Goal: Transaction & Acquisition: Purchase product/service

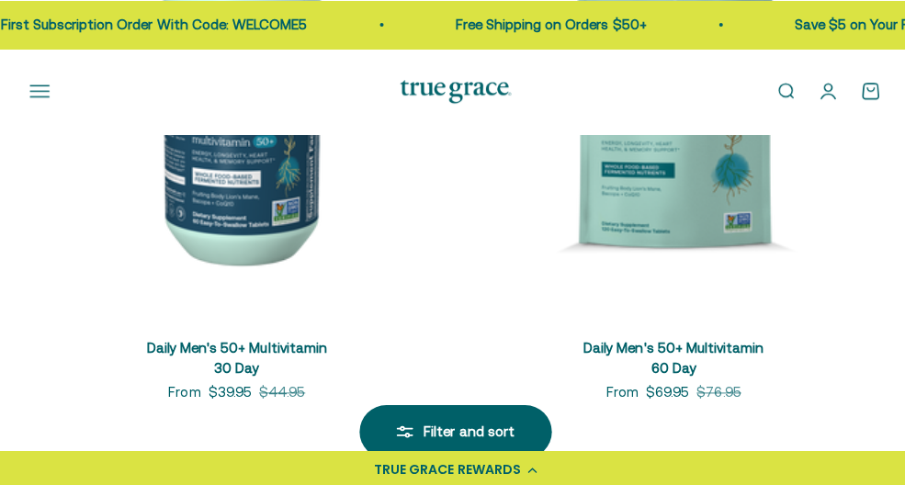
scroll to position [3271, 0]
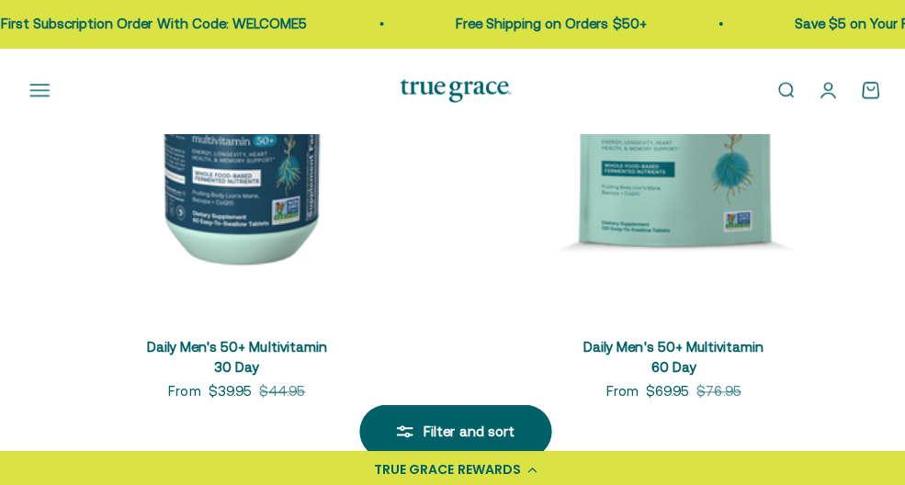
click at [674, 337] on link "Daily Men's 50+ Multivitamin 60 Day" at bounding box center [669, 355] width 179 height 37
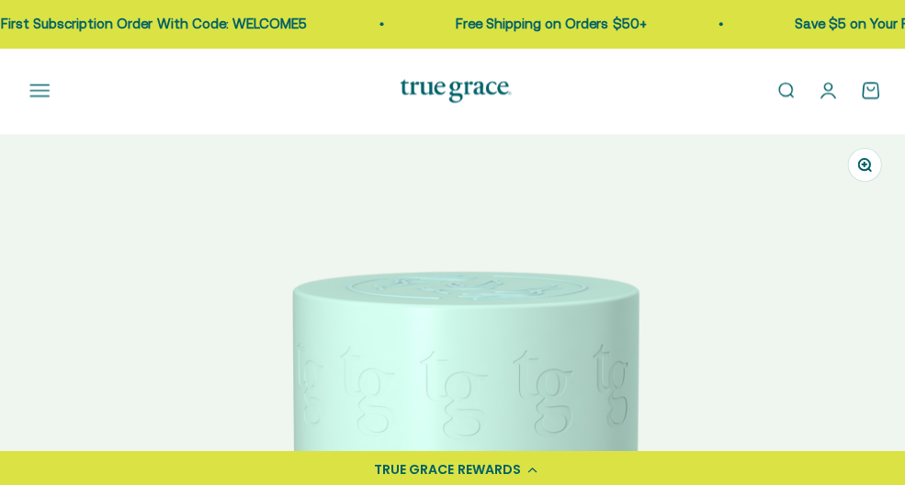
scroll to position [0, 907]
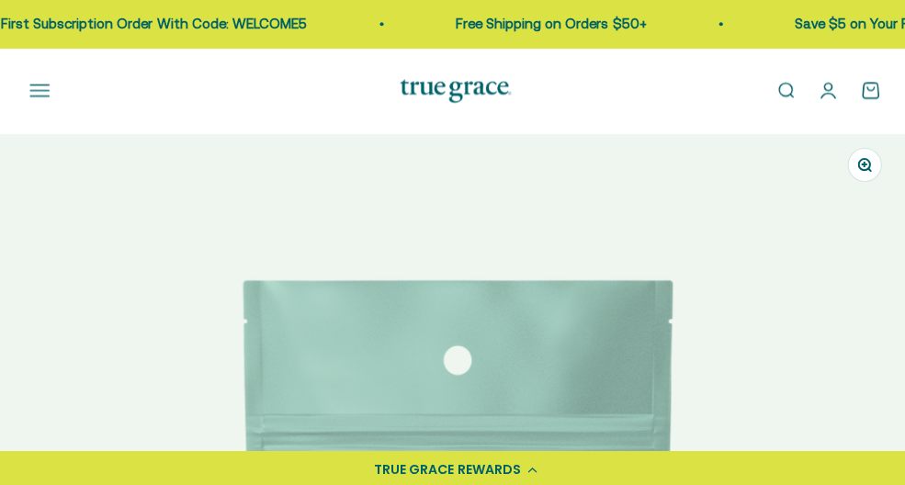
select select "3"
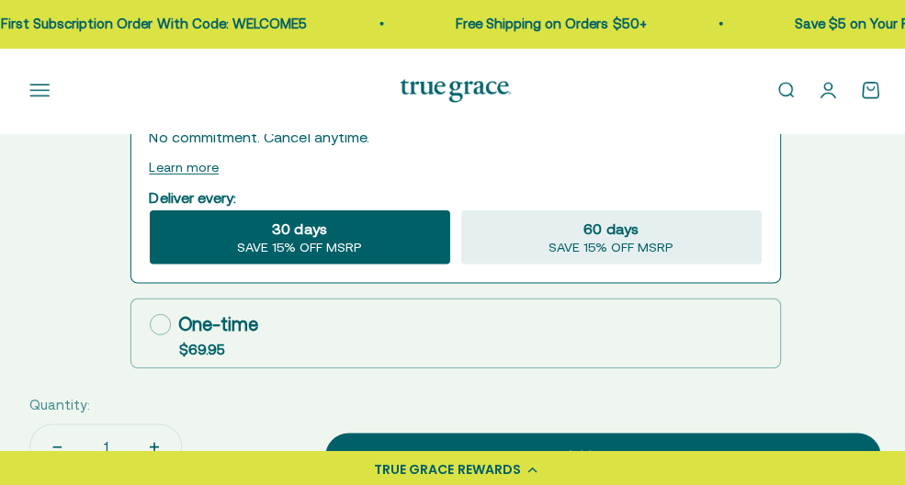
scroll to position [1452, 0]
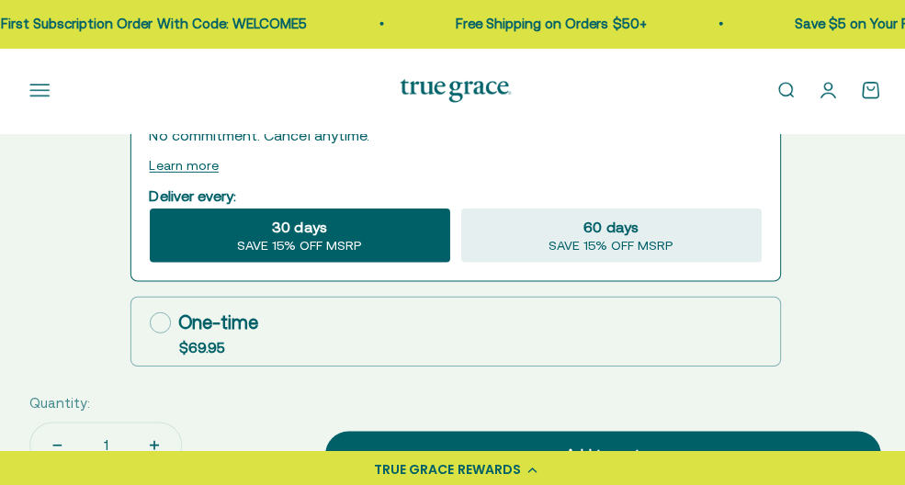
click at [166, 322] on icon at bounding box center [159, 321] width 21 height 21
click at [149, 322] on input "One-time $69.95" at bounding box center [148, 321] width 1 height 1
radio input "true"
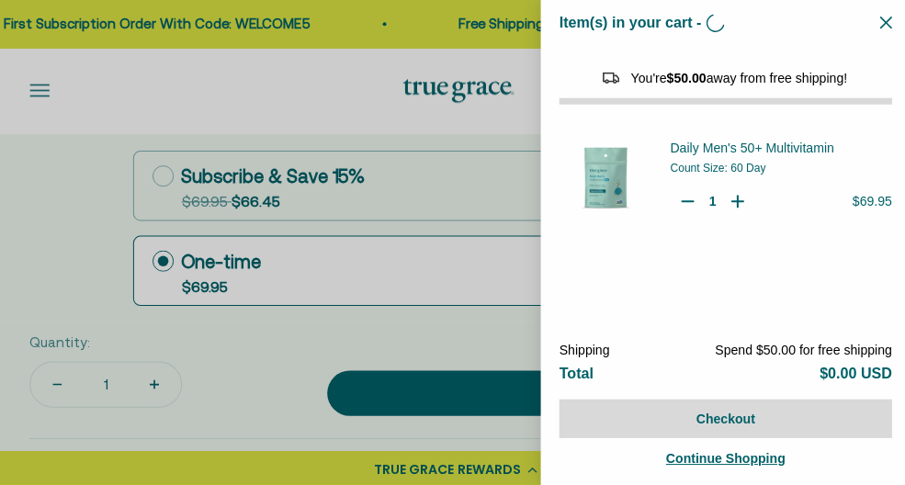
scroll to position [0, 913]
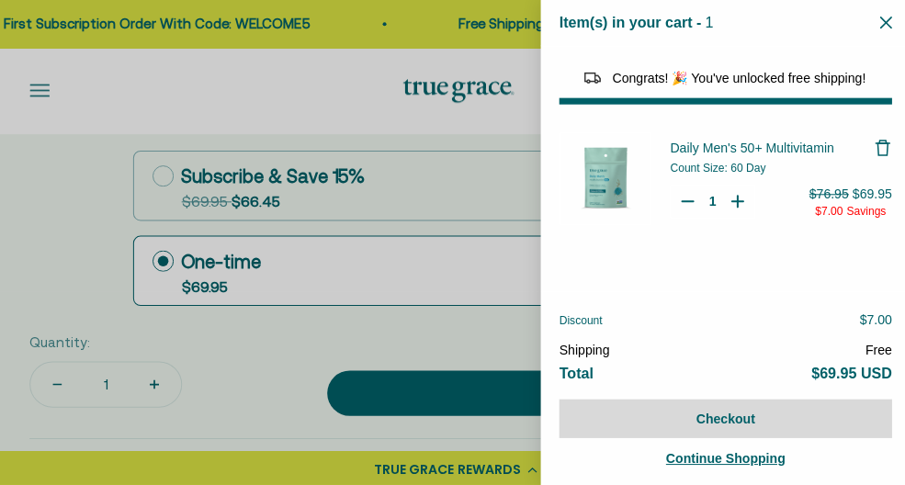
select select "44882806636758"
select select "40058329235648"
click at [343, 343] on div at bounding box center [452, 242] width 905 height 485
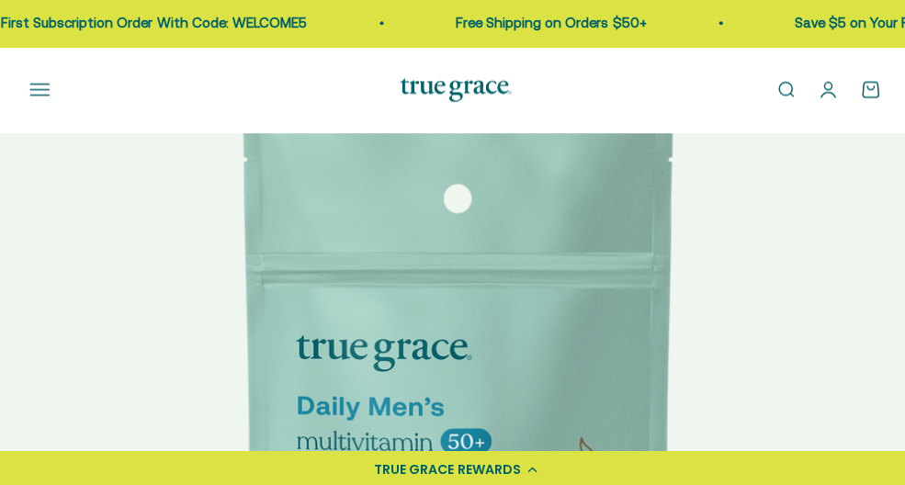
scroll to position [0, 0]
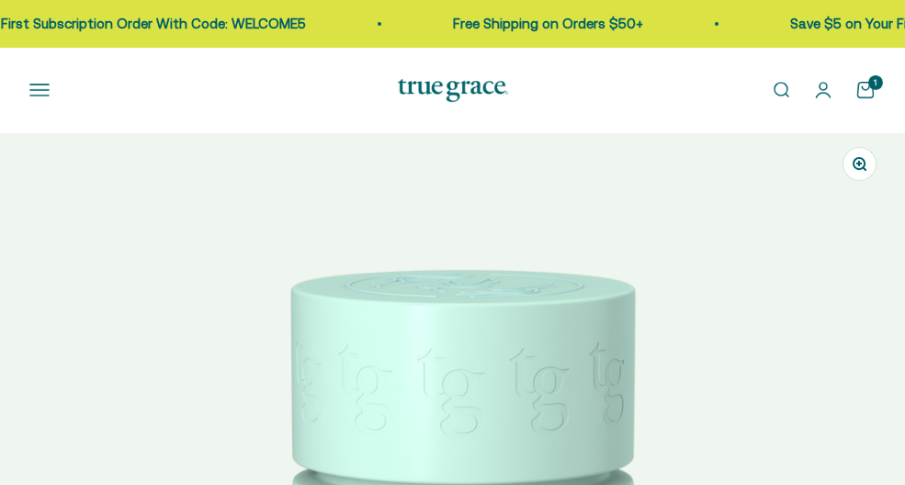
select select "3"
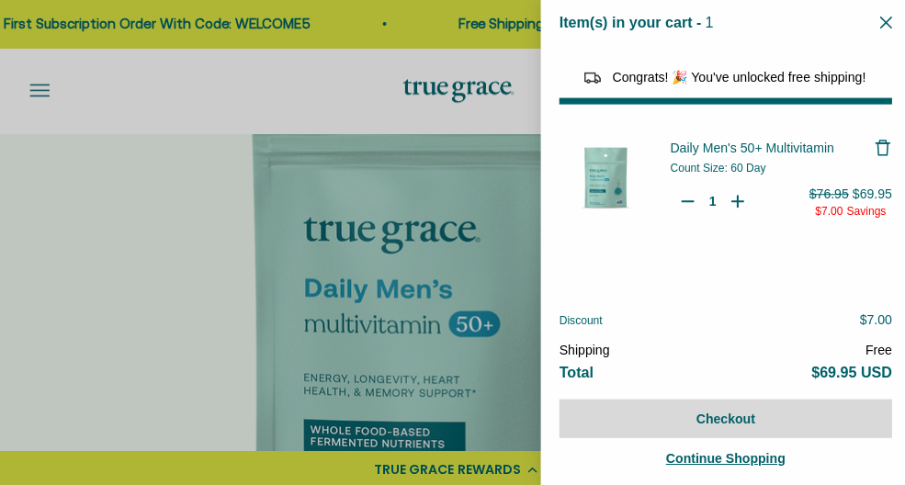
scroll to position [0, 913]
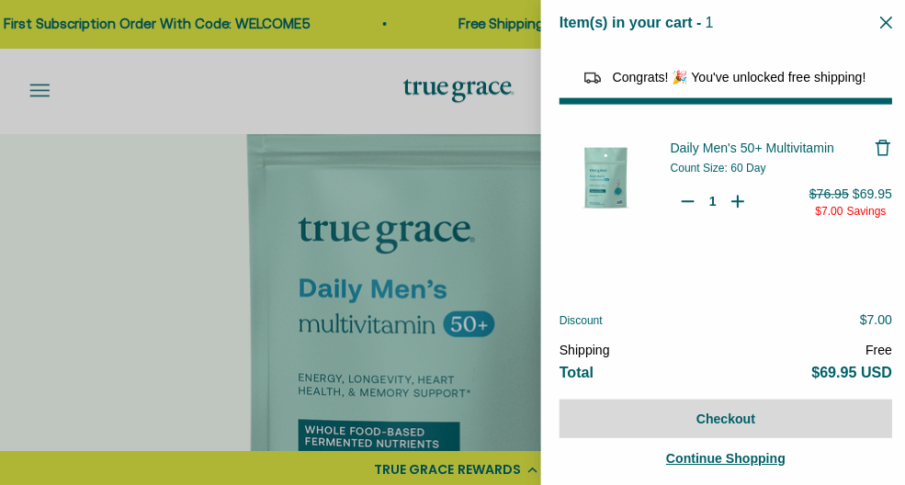
select select "44882806636758"
select select "40058329235648"
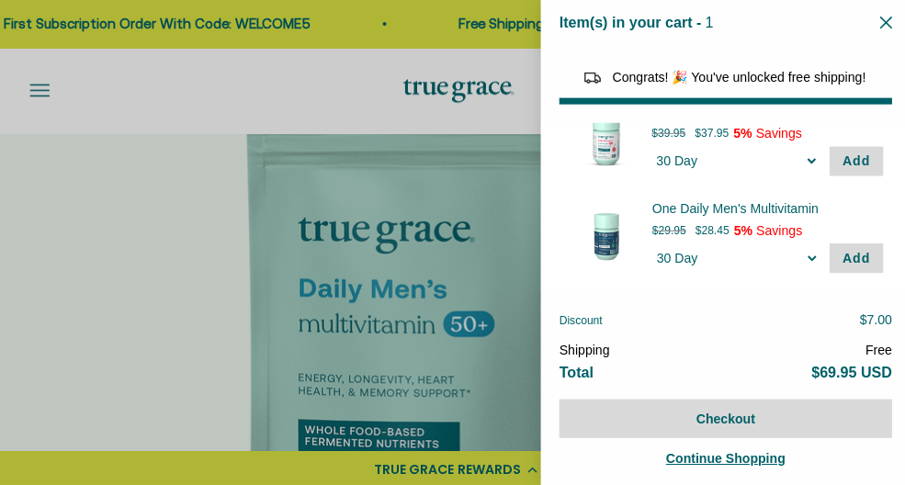
scroll to position [176, 0]
click at [579, 313] on span "Discount" at bounding box center [577, 319] width 43 height 13
click at [585, 305] on div "Discount $7.00 Shipping Free Total $69.95 USD Checkout Continue Shopping" at bounding box center [722, 388] width 368 height 196
